Goal: Information Seeking & Learning: Compare options

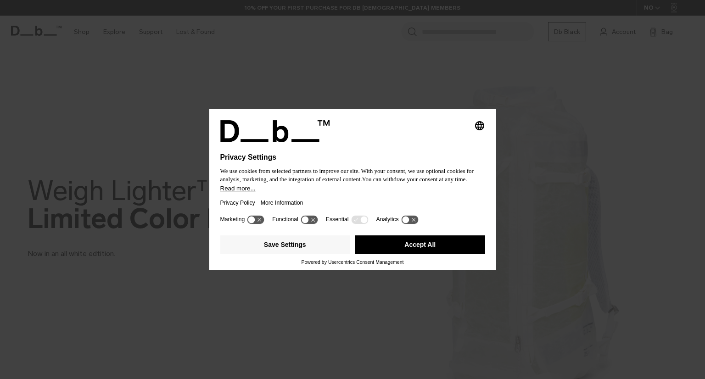
click at [418, 244] on button "Accept All" at bounding box center [420, 244] width 130 height 18
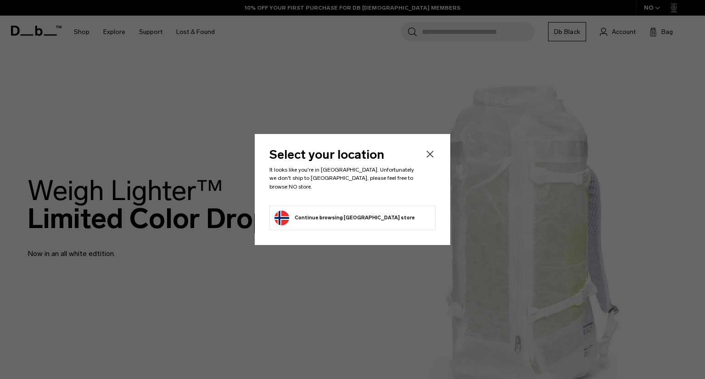
click at [314, 211] on button "Continue browsing Norway store Continue shopping in Norway" at bounding box center [344, 218] width 140 height 15
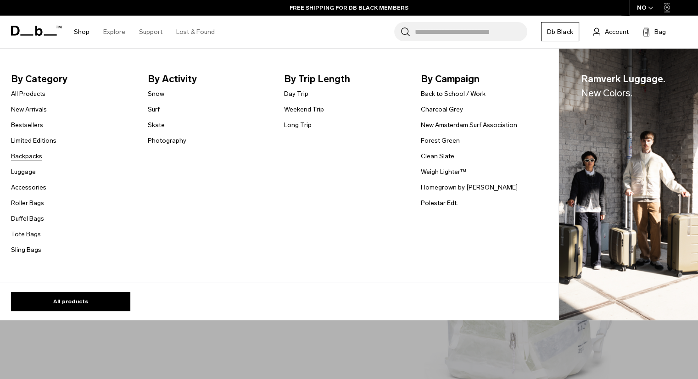
click at [24, 155] on link "Backpacks" at bounding box center [26, 156] width 31 height 10
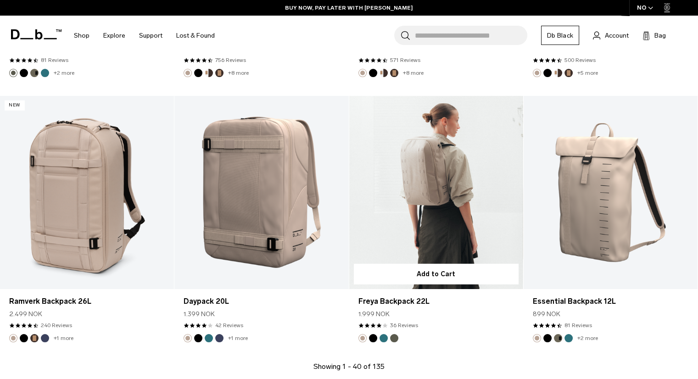
scroll to position [2528, 0]
click at [394, 339] on button "Moss Green" at bounding box center [394, 337] width 8 height 8
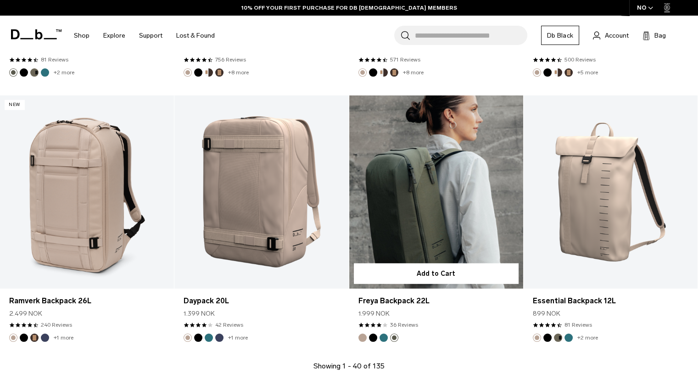
click at [371, 337] on button "Black Out" at bounding box center [373, 337] width 8 height 8
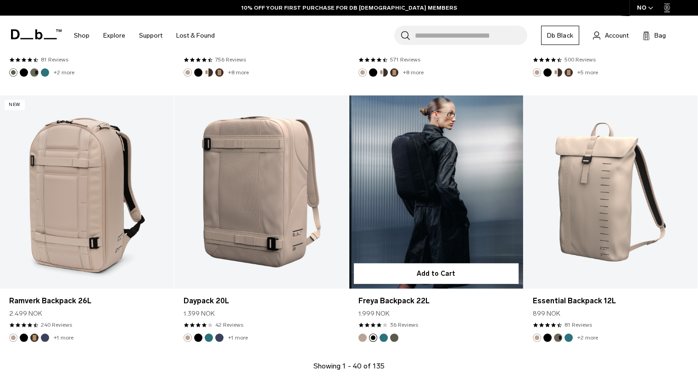
click at [394, 338] on button "Moss Green" at bounding box center [394, 337] width 8 height 8
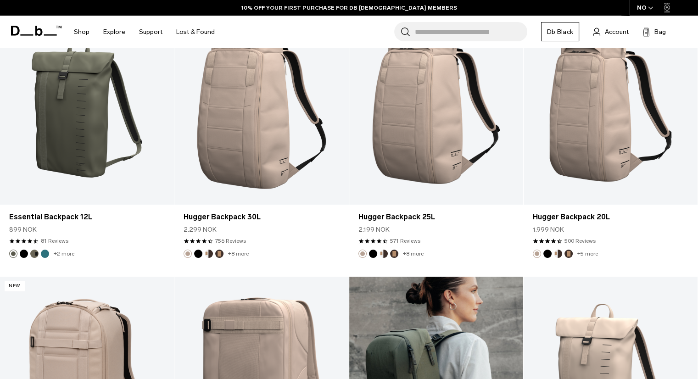
scroll to position [2316, 0]
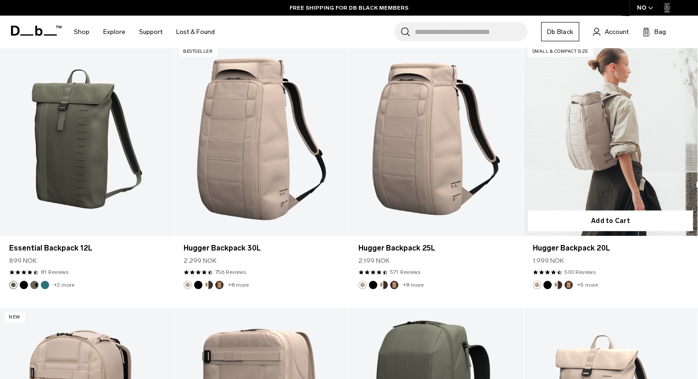
click at [589, 126] on link "Hugger Backpack 20L" at bounding box center [610, 138] width 174 height 193
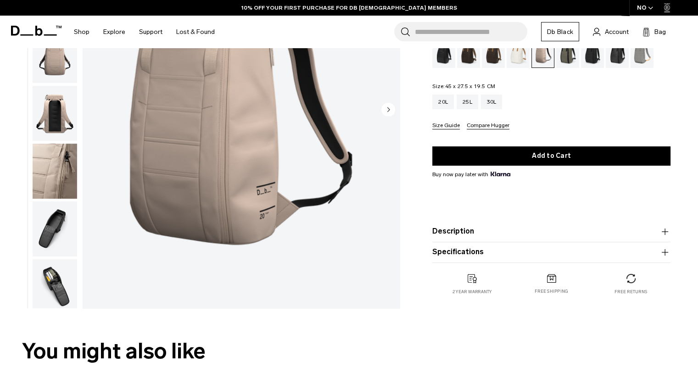
scroll to position [149, 0]
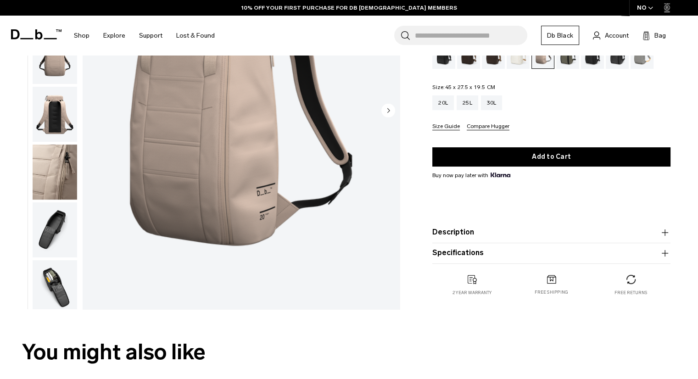
click at [53, 274] on img "button" at bounding box center [55, 287] width 44 height 55
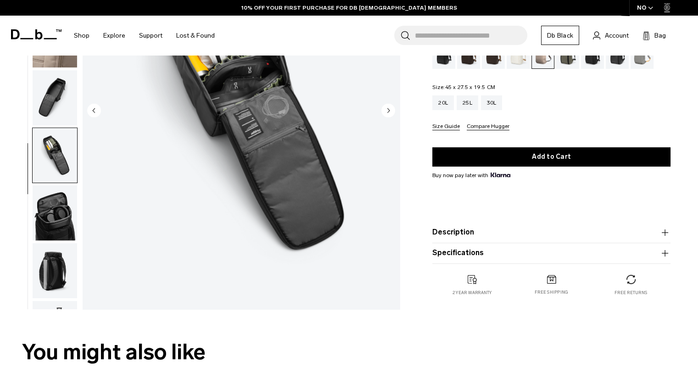
scroll to position [50, 0]
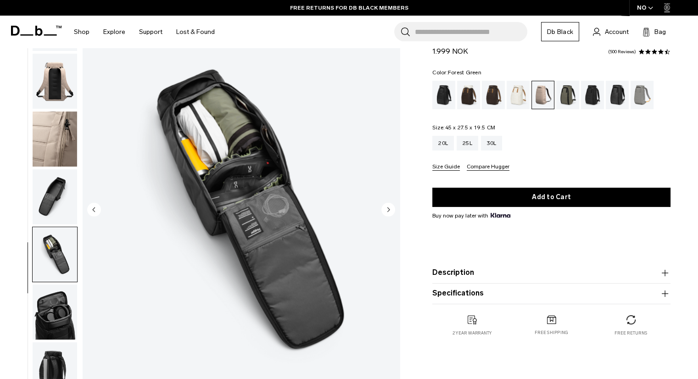
click at [565, 90] on div "Forest Green" at bounding box center [567, 95] width 23 height 28
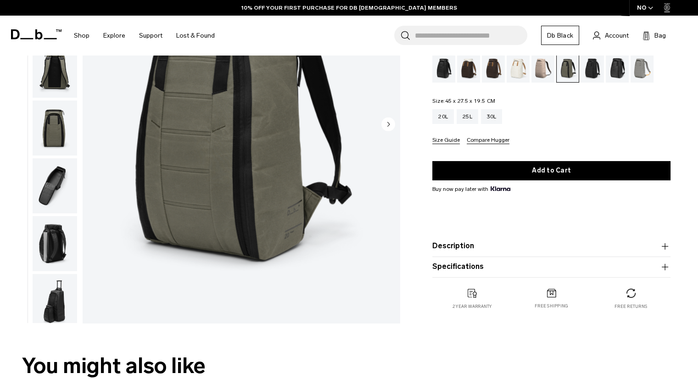
scroll to position [134, 0]
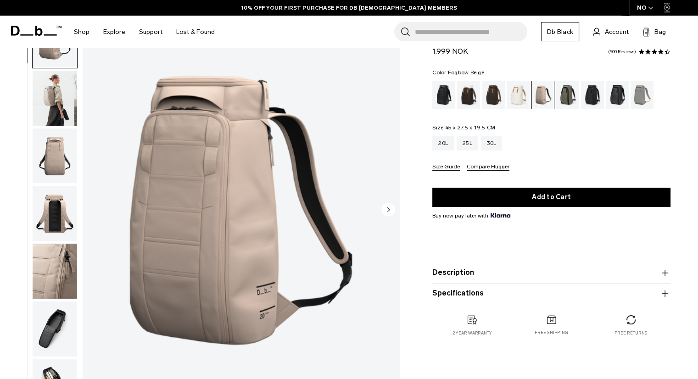
scroll to position [50, 0]
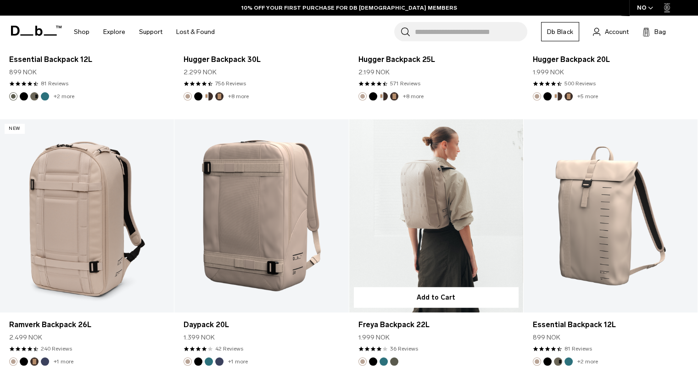
scroll to position [2504, 0]
click at [422, 211] on link "Freya Backpack 22L" at bounding box center [436, 215] width 174 height 193
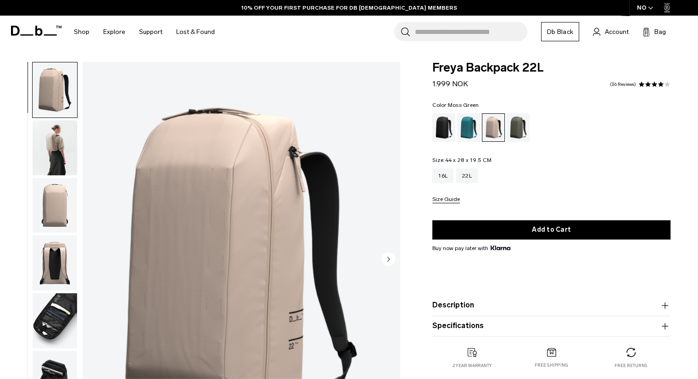
click at [520, 124] on div "Moss Green" at bounding box center [517, 127] width 23 height 28
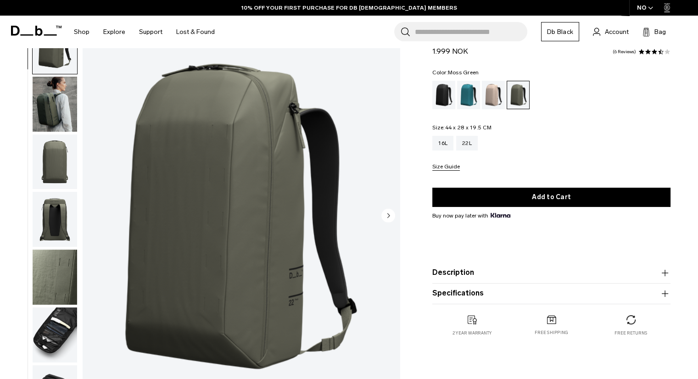
scroll to position [46, 0]
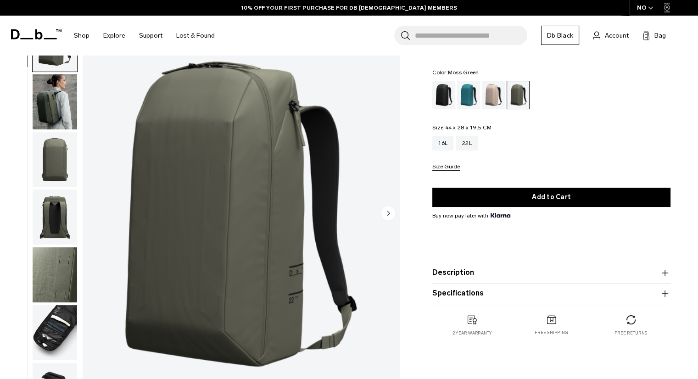
click at [50, 331] on img "button" at bounding box center [55, 332] width 44 height 55
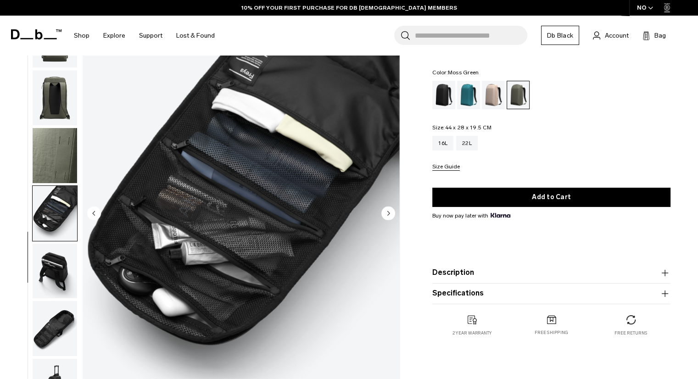
scroll to position [122, 0]
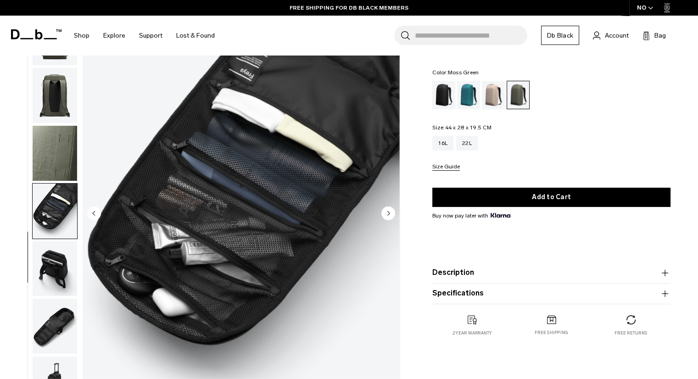
click at [51, 265] on img "button" at bounding box center [55, 268] width 44 height 55
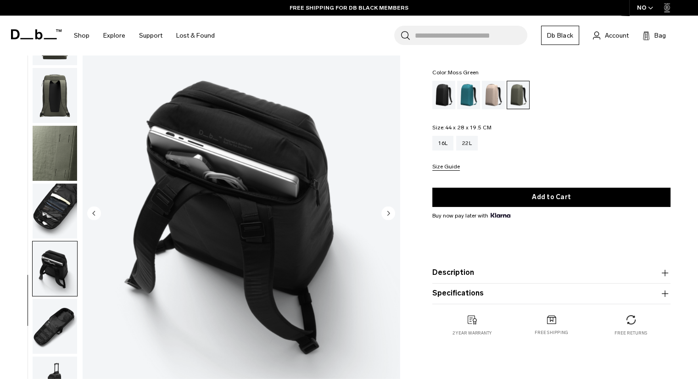
click at [52, 213] on img "button" at bounding box center [55, 210] width 44 height 55
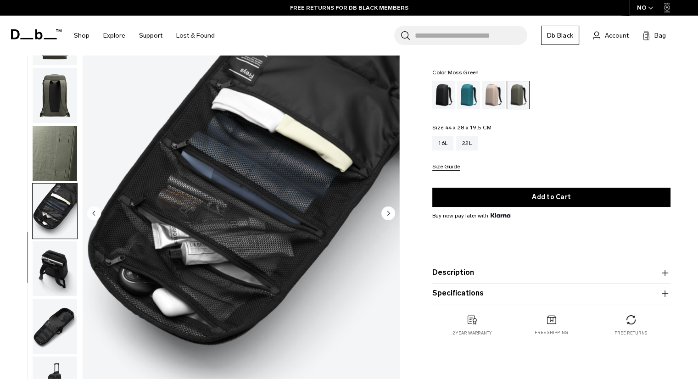
click at [56, 163] on img "button" at bounding box center [55, 153] width 44 height 55
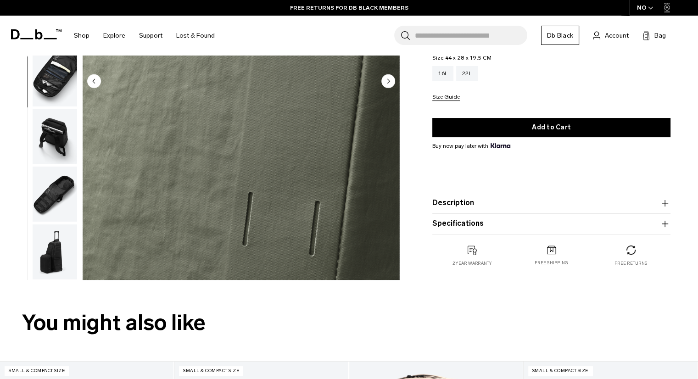
scroll to position [178, 0]
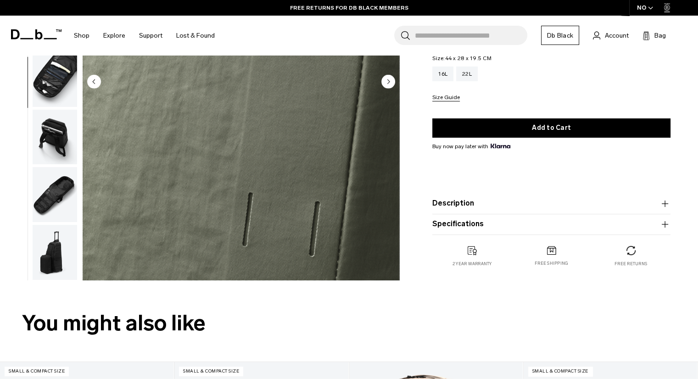
click at [57, 261] on img "button" at bounding box center [55, 252] width 44 height 55
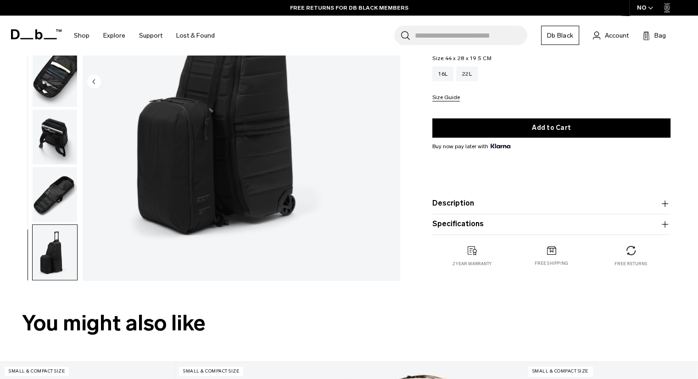
click at [59, 204] on img "button" at bounding box center [55, 194] width 44 height 55
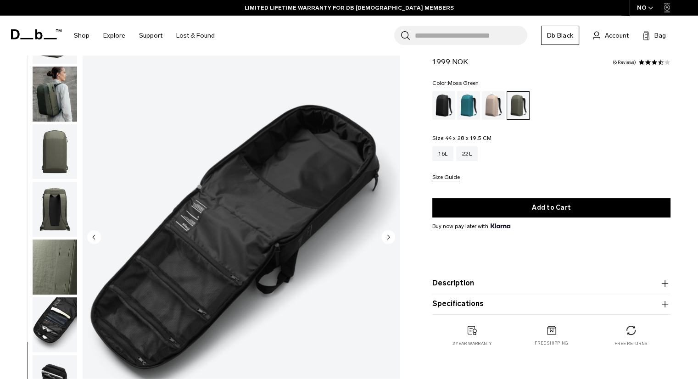
scroll to position [22, 0]
